Goal: Find specific page/section: Find specific page/section

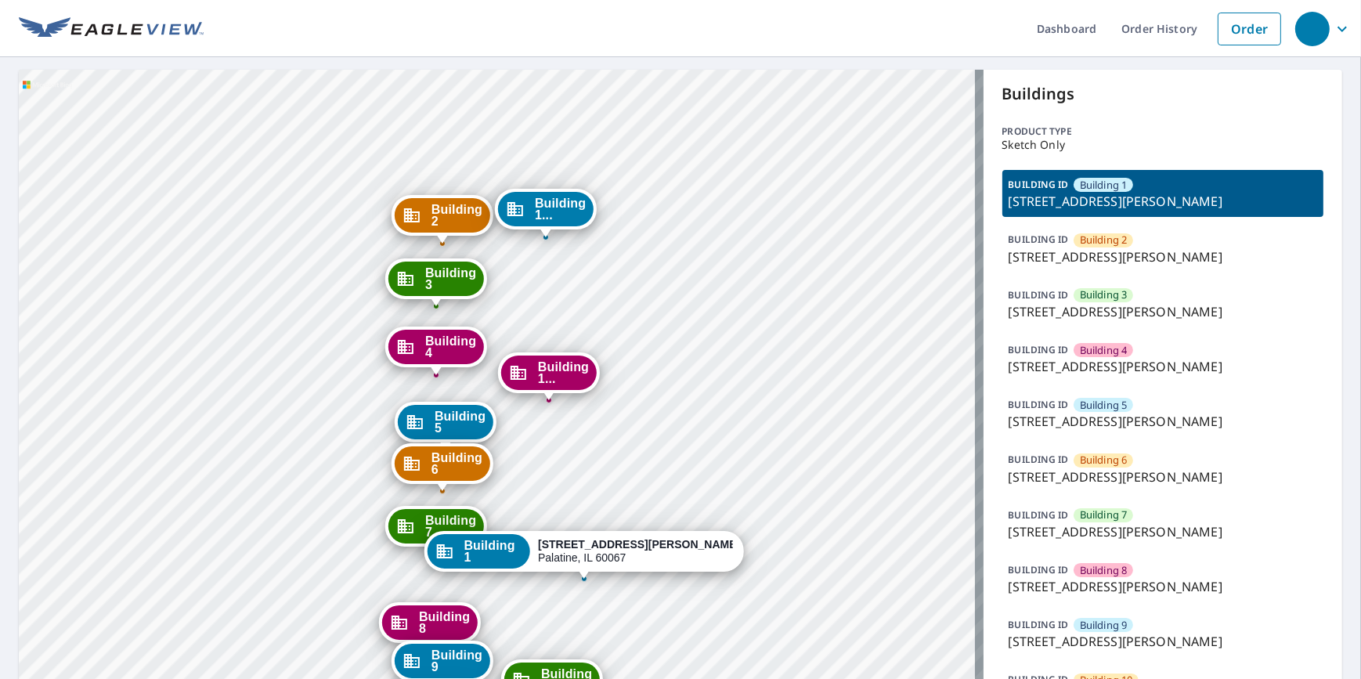
drag, startPoint x: 775, startPoint y: 209, endPoint x: 703, endPoint y: 345, distance: 154.2
click at [703, 345] on div "Building 2 42 North Smith Street Palatine, IL 60067 Building 3 42 North Smith S…" at bounding box center [501, 480] width 965 height 820
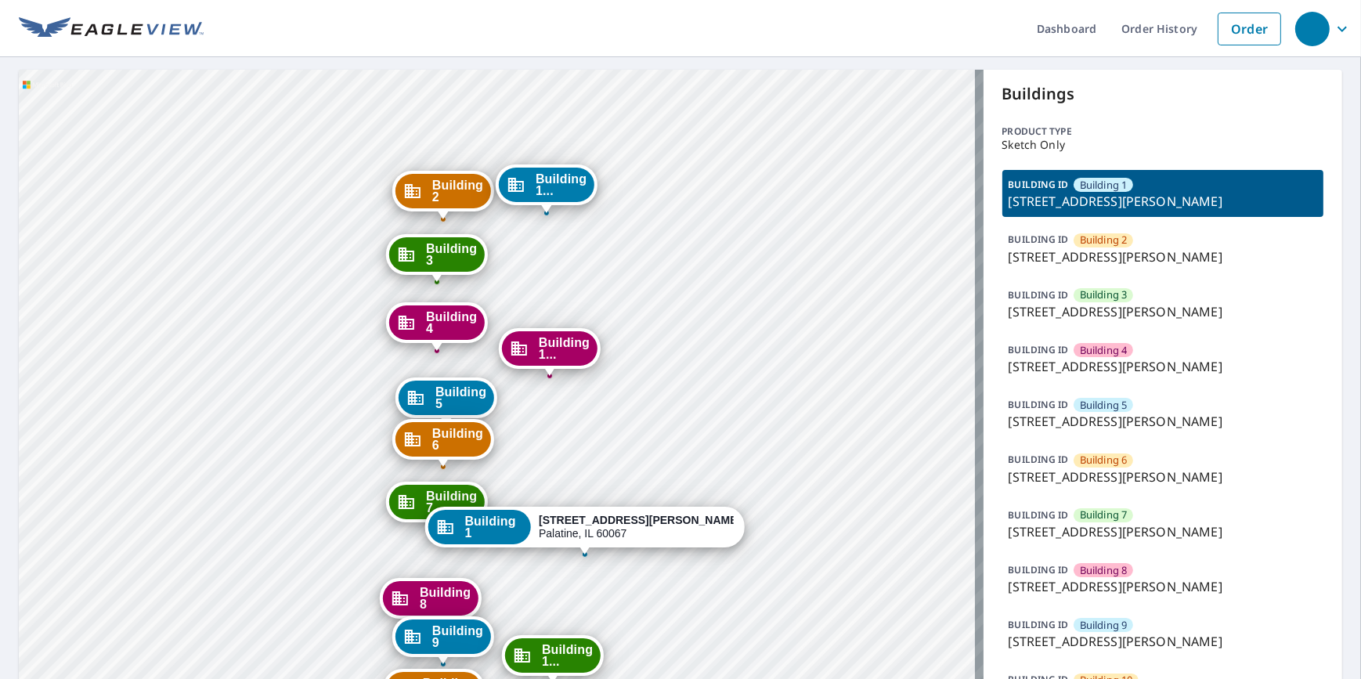
drag, startPoint x: 628, startPoint y: 459, endPoint x: 634, endPoint y: 452, distance: 8.9
click at [634, 452] on div "Building 2 42 North Smith Street Palatine, IL 60067 Building 3 42 North Smith S…" at bounding box center [501, 480] width 965 height 820
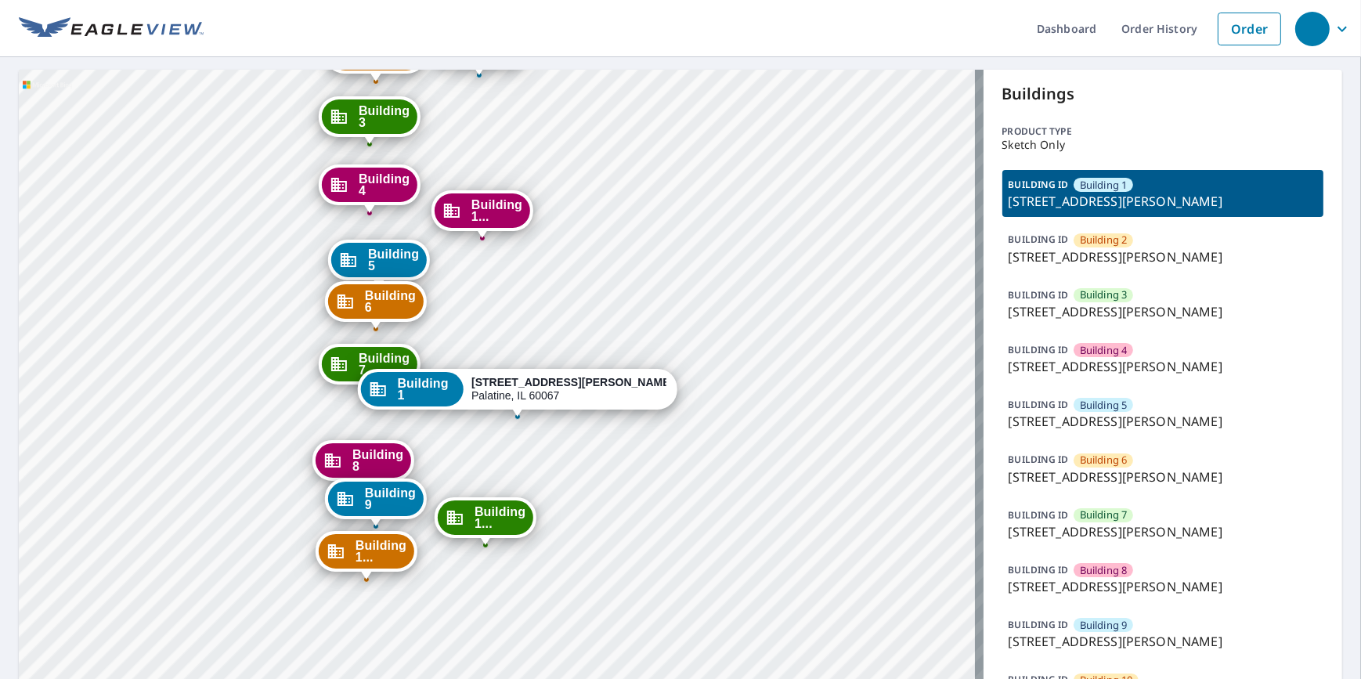
drag, startPoint x: 681, startPoint y: 382, endPoint x: 561, endPoint y: 235, distance: 189.9
click at [596, 234] on div "Building 2 42 North Smith Street Palatine, IL 60067 Building 3 42 North Smith S…" at bounding box center [501, 480] width 965 height 820
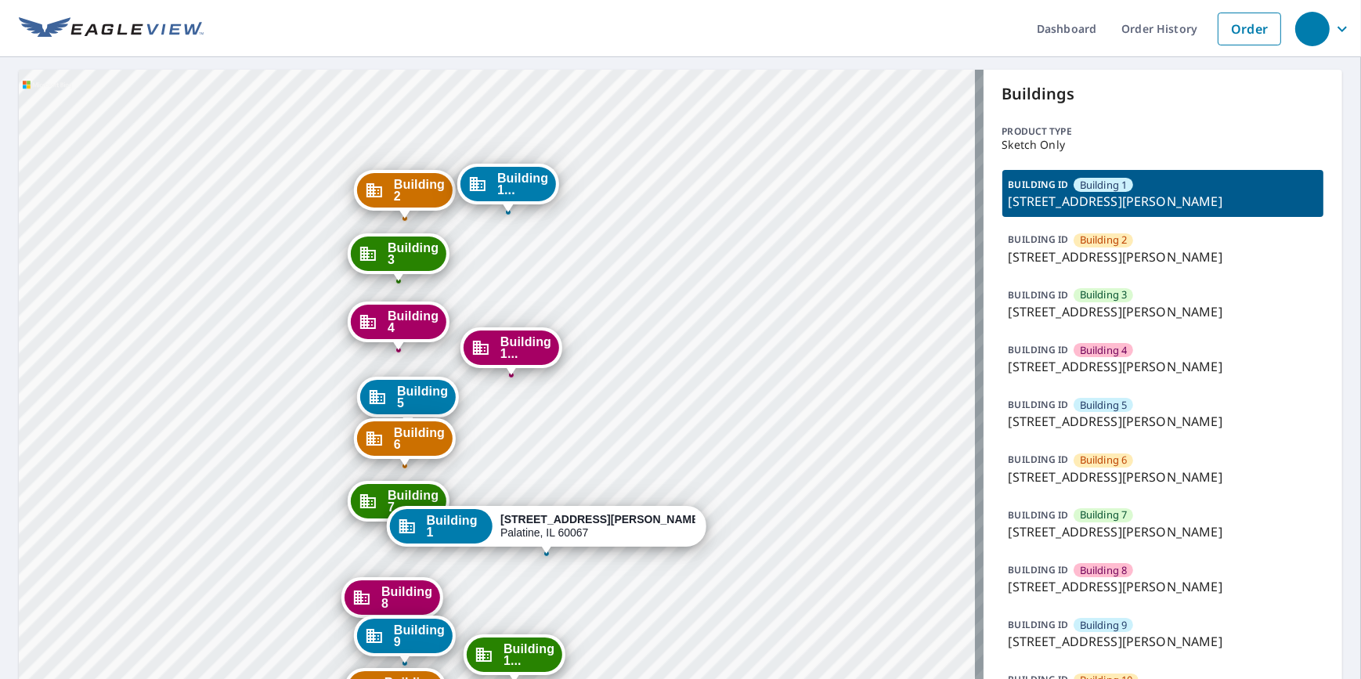
drag, startPoint x: 673, startPoint y: 258, endPoint x: 700, endPoint y: 456, distance: 200.1
click at [735, 517] on div "Building 2 42 North Smith Street Palatine, IL 60067 Building 3 42 North Smith S…" at bounding box center [501, 480] width 965 height 820
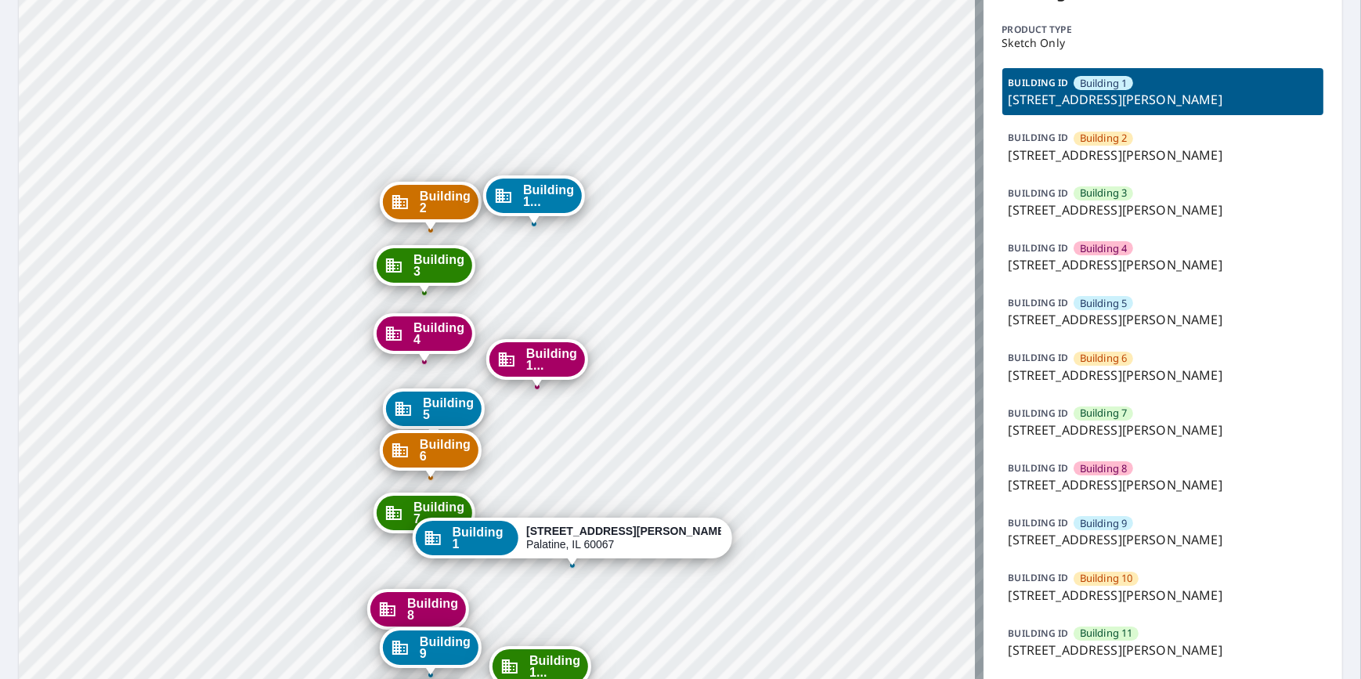
scroll to position [260, 0]
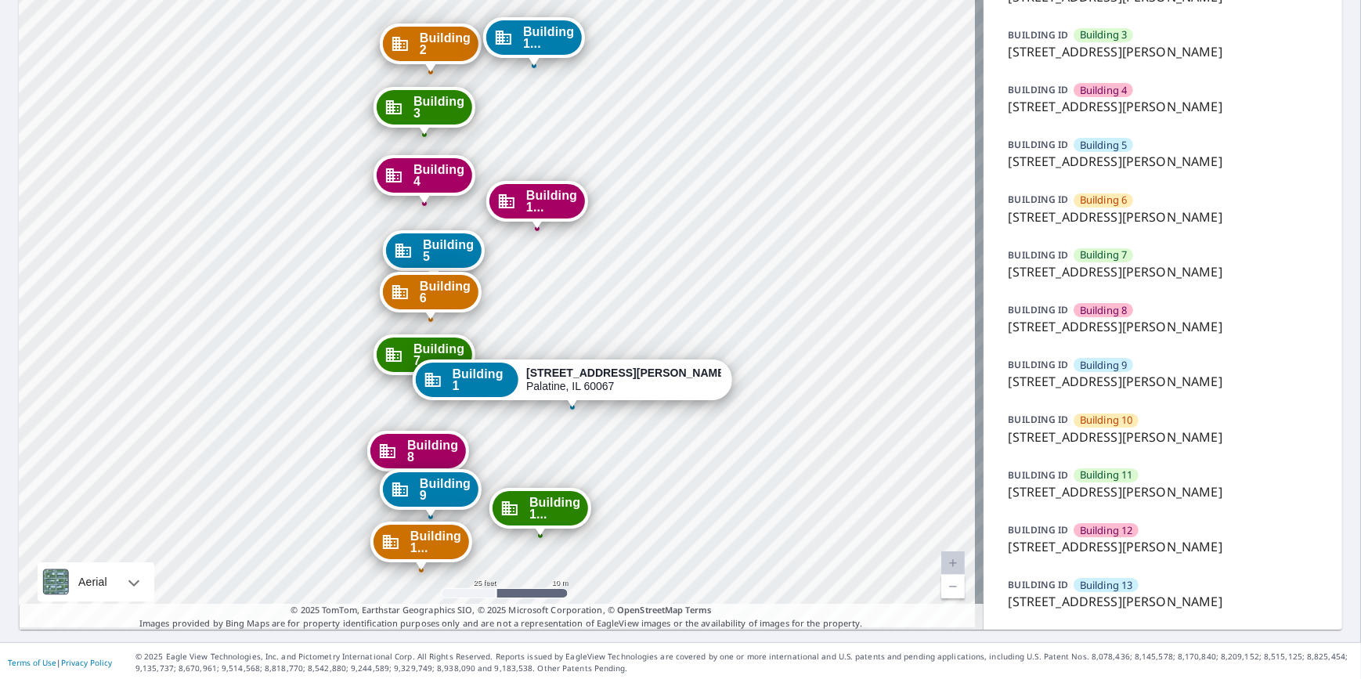
click at [1168, 580] on div "BUILDING ID Building 13 42 North Smith Street, Palatine, IL, 60067" at bounding box center [1164, 593] width 322 height 47
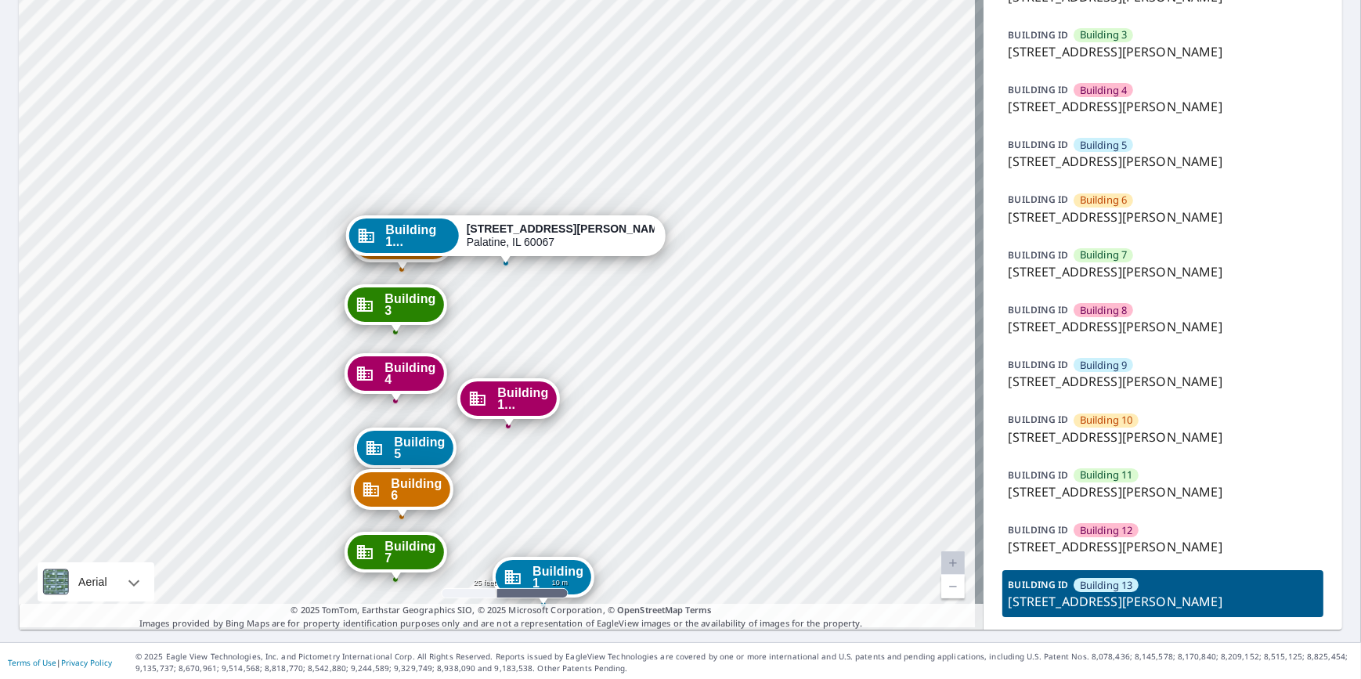
drag, startPoint x: 200, startPoint y: 240, endPoint x: 208, endPoint y: 287, distance: 48.6
click at [208, 287] on div "Building 1 42 North Smith Street Palatine, IL 60067 Building 2 42 North Smith S…" at bounding box center [501, 220] width 965 height 820
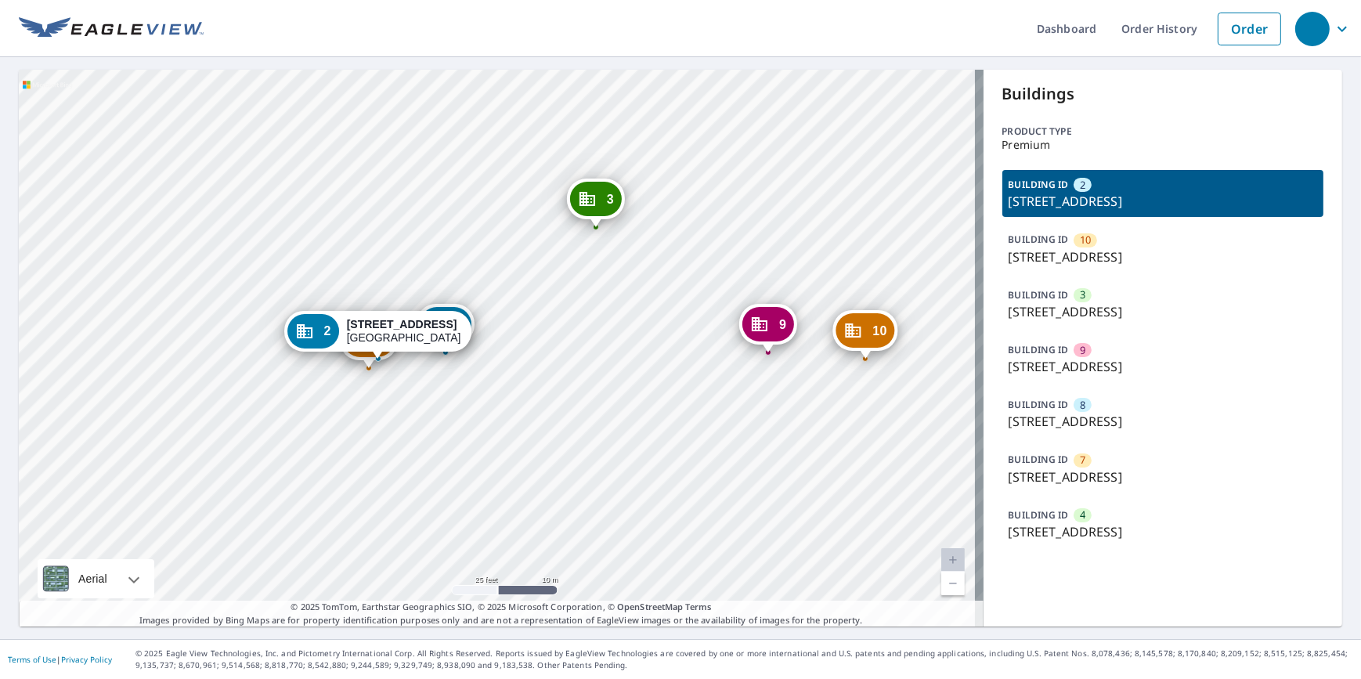
drag, startPoint x: 547, startPoint y: 436, endPoint x: 650, endPoint y: 352, distance: 133.1
click at [650, 352] on div "10 4680-4684 Lake Villa Dr Clearwater, FL 33762 3 4700-4710 Lake Villa Dr Clear…" at bounding box center [501, 348] width 965 height 557
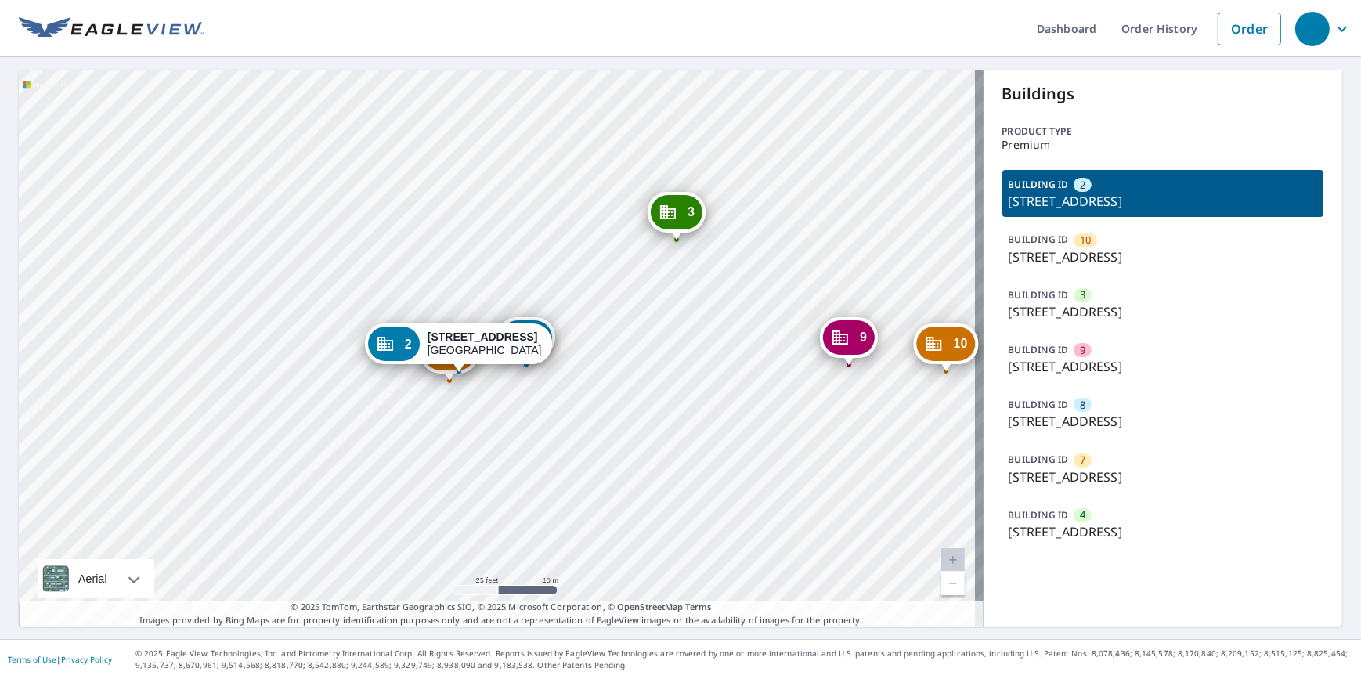
click at [1034, 407] on p "BUILDING ID" at bounding box center [1039, 404] width 60 height 13
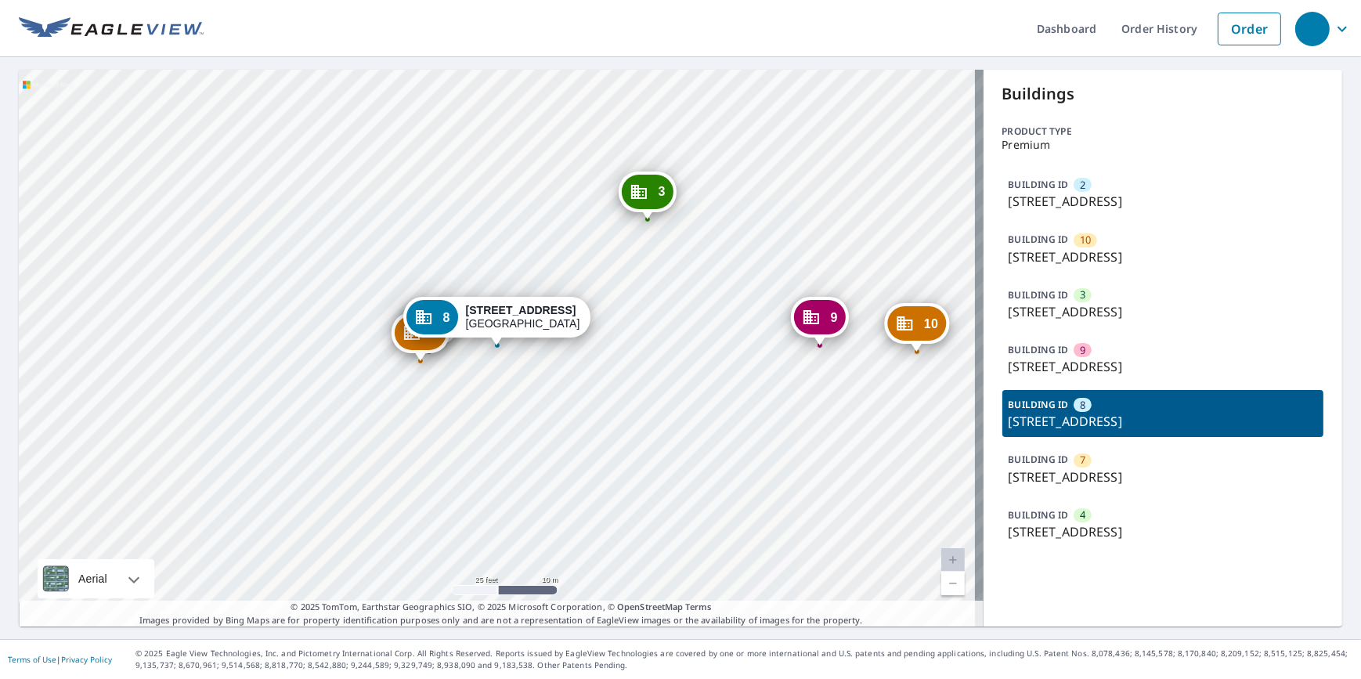
click at [413, 340] on div "8 4720-4724 Lake Villa Dr Clearwater, FL 33762" at bounding box center [497, 321] width 188 height 49
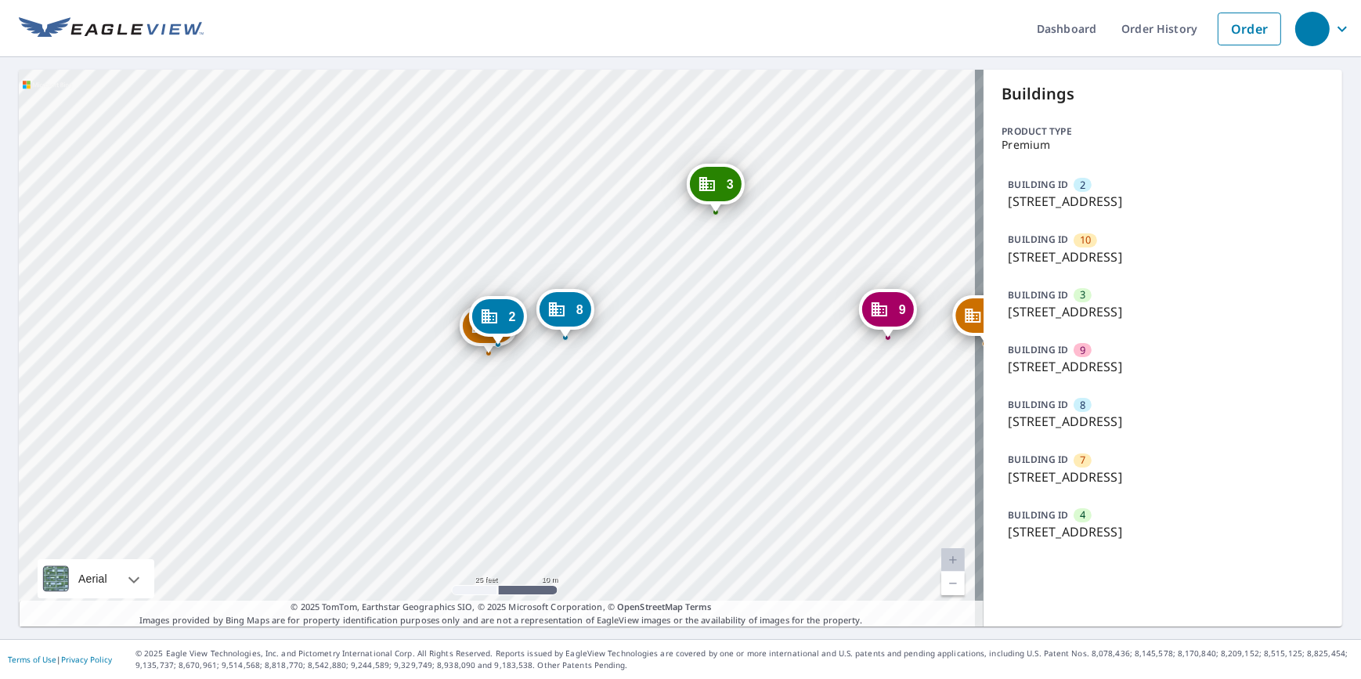
click at [465, 329] on div "7" at bounding box center [489, 326] width 52 height 34
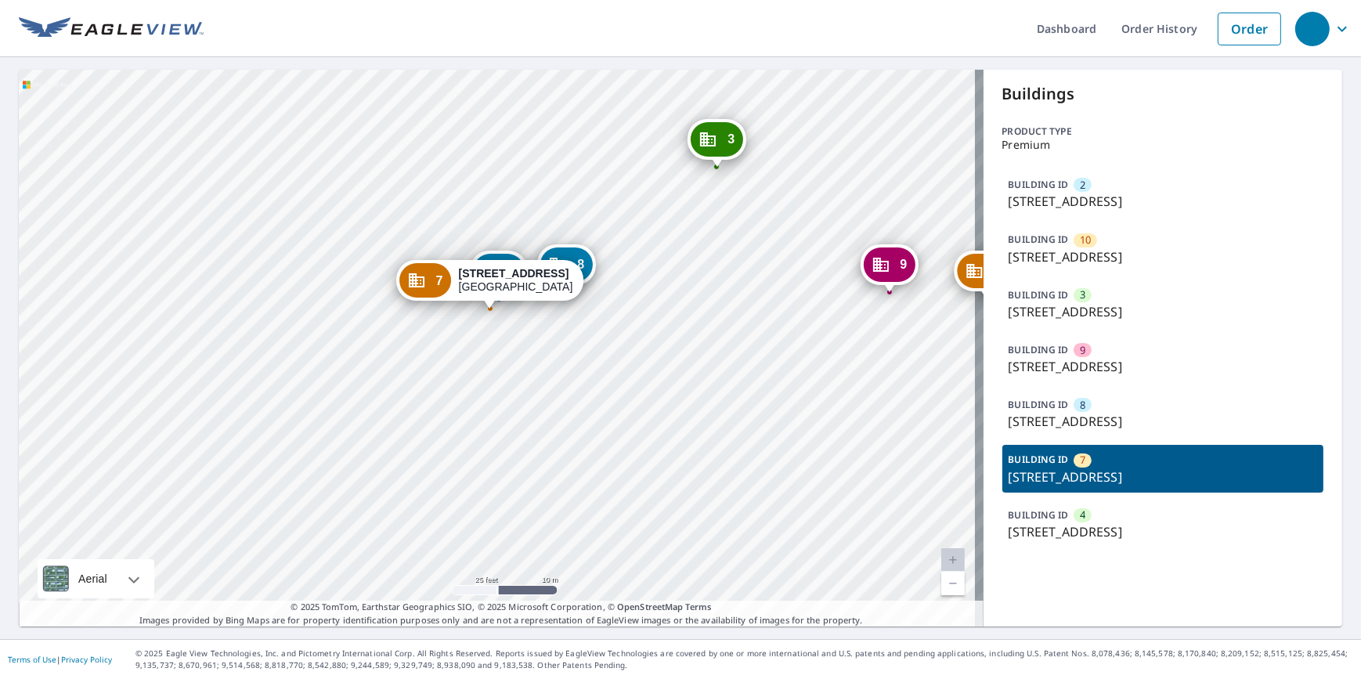
drag, startPoint x: 105, startPoint y: 346, endPoint x: 99, endPoint y: 316, distance: 30.3
click at [99, 316] on div "2 4740-4750 Lake Villa Dr Clearwater, FL 33762 10 4680-4684 Lake Villa Dr Clear…" at bounding box center [501, 348] width 965 height 557
click at [89, 26] on img at bounding box center [111, 28] width 185 height 23
